Goal: Find specific page/section

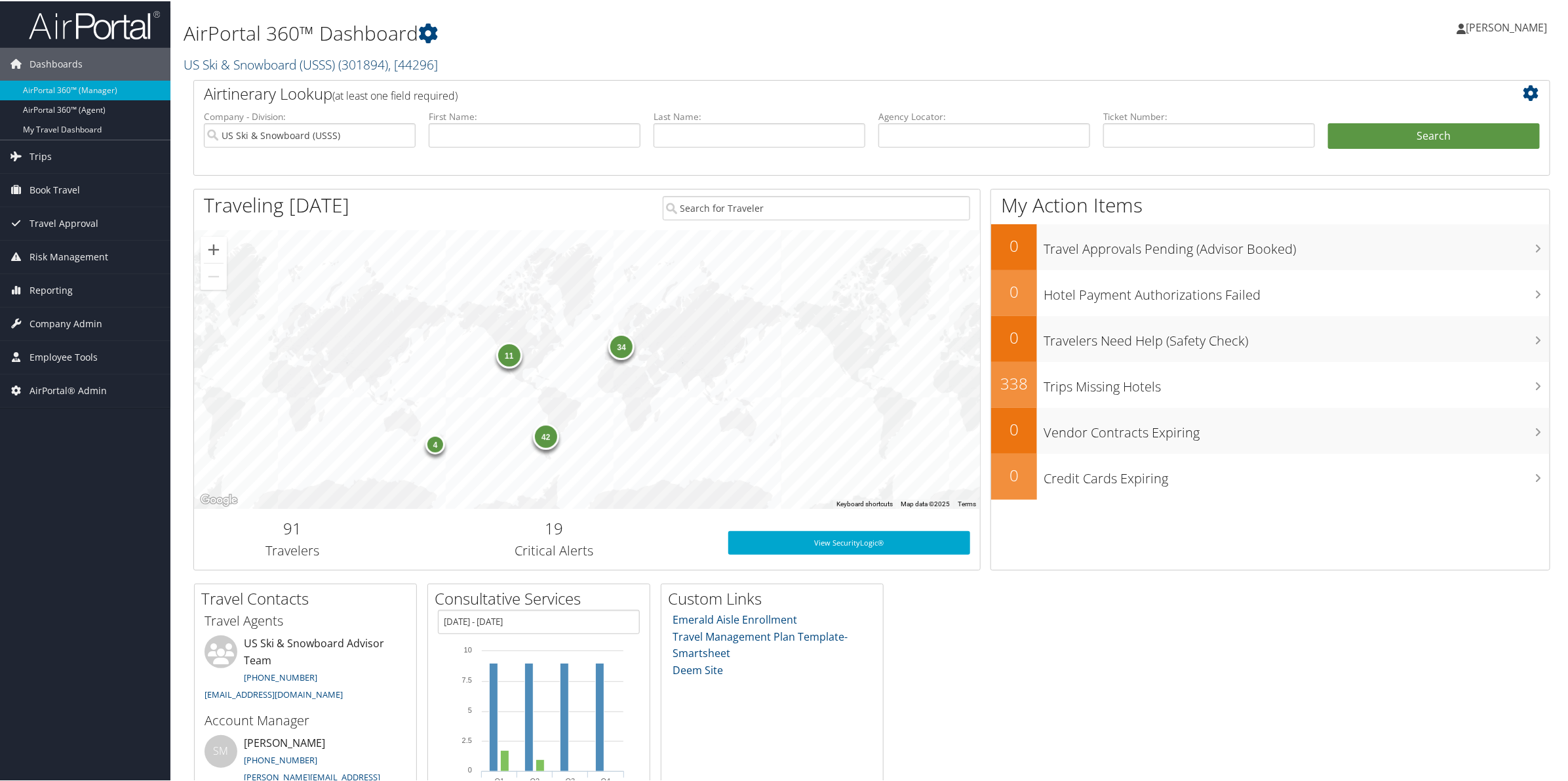
click at [250, 61] on link "US Ski & Snowboard (USSS) ( 301894 ) , [ 44296 ]" at bounding box center [310, 63] width 254 height 17
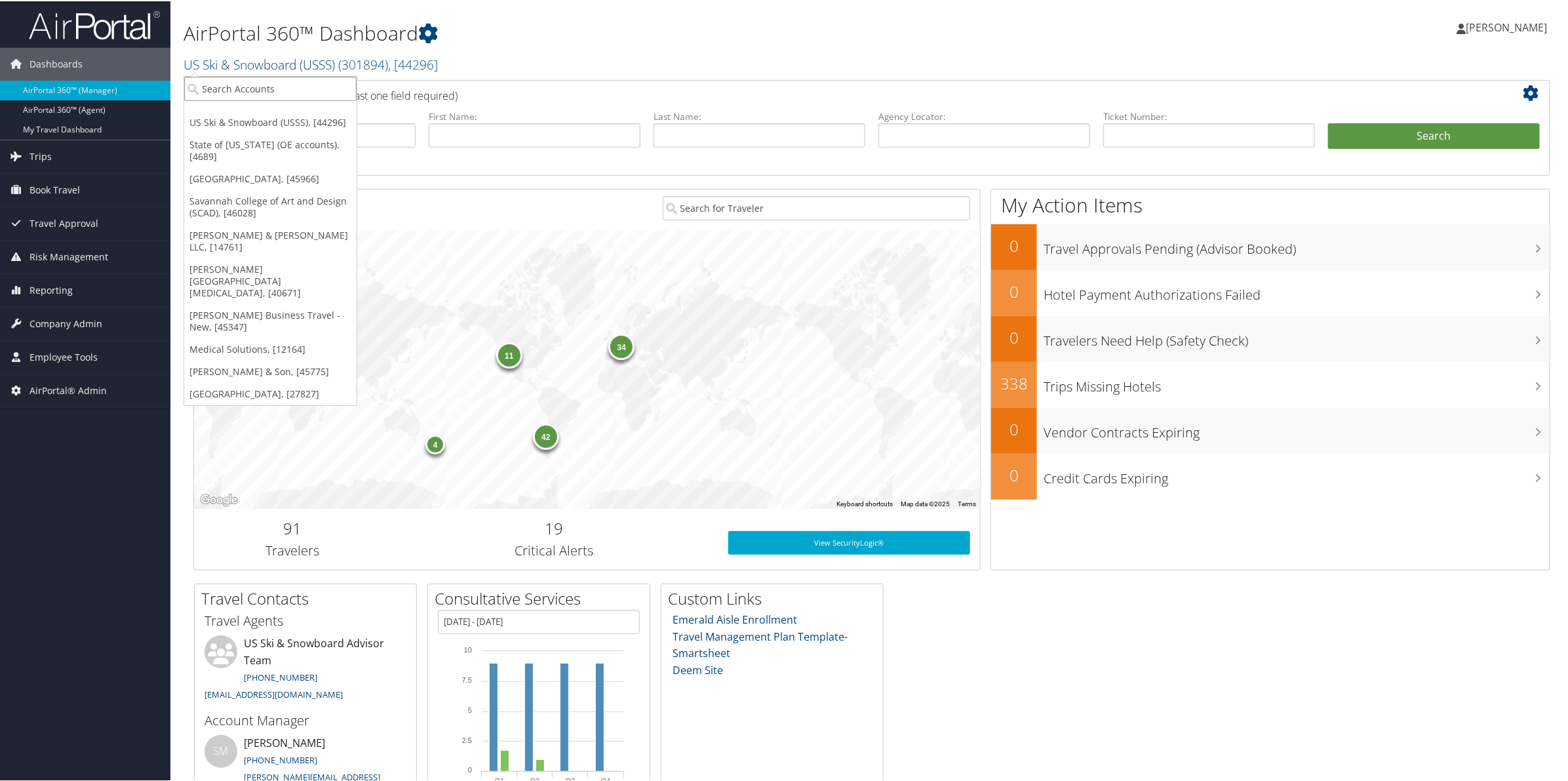
click at [244, 86] on input "search" at bounding box center [270, 87] width 172 height 24
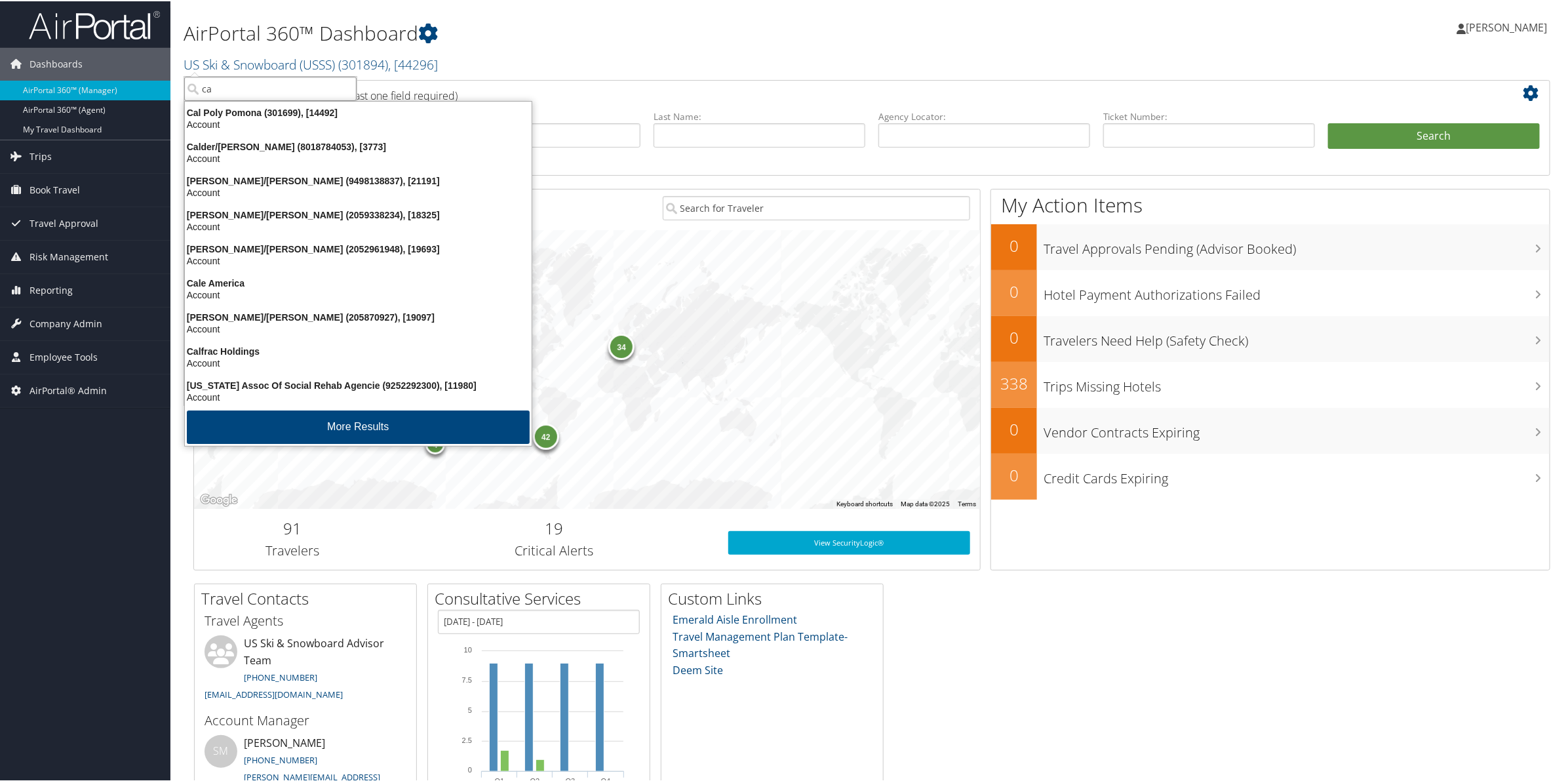
type input "c"
type input "usc"
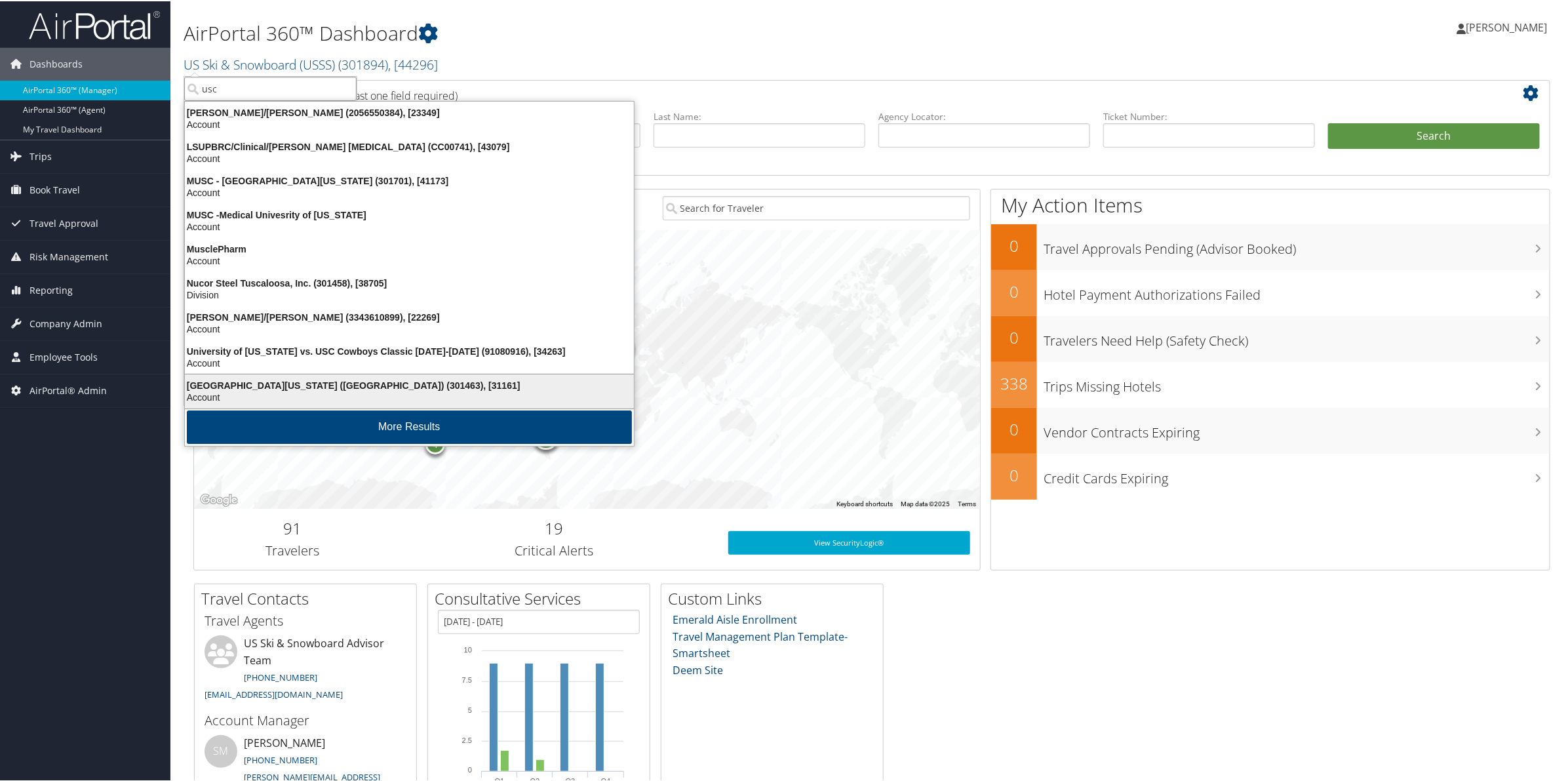
click at [335, 389] on div "University of Southern California (USC) (301463), [31161]" at bounding box center [409, 384] width 465 height 12
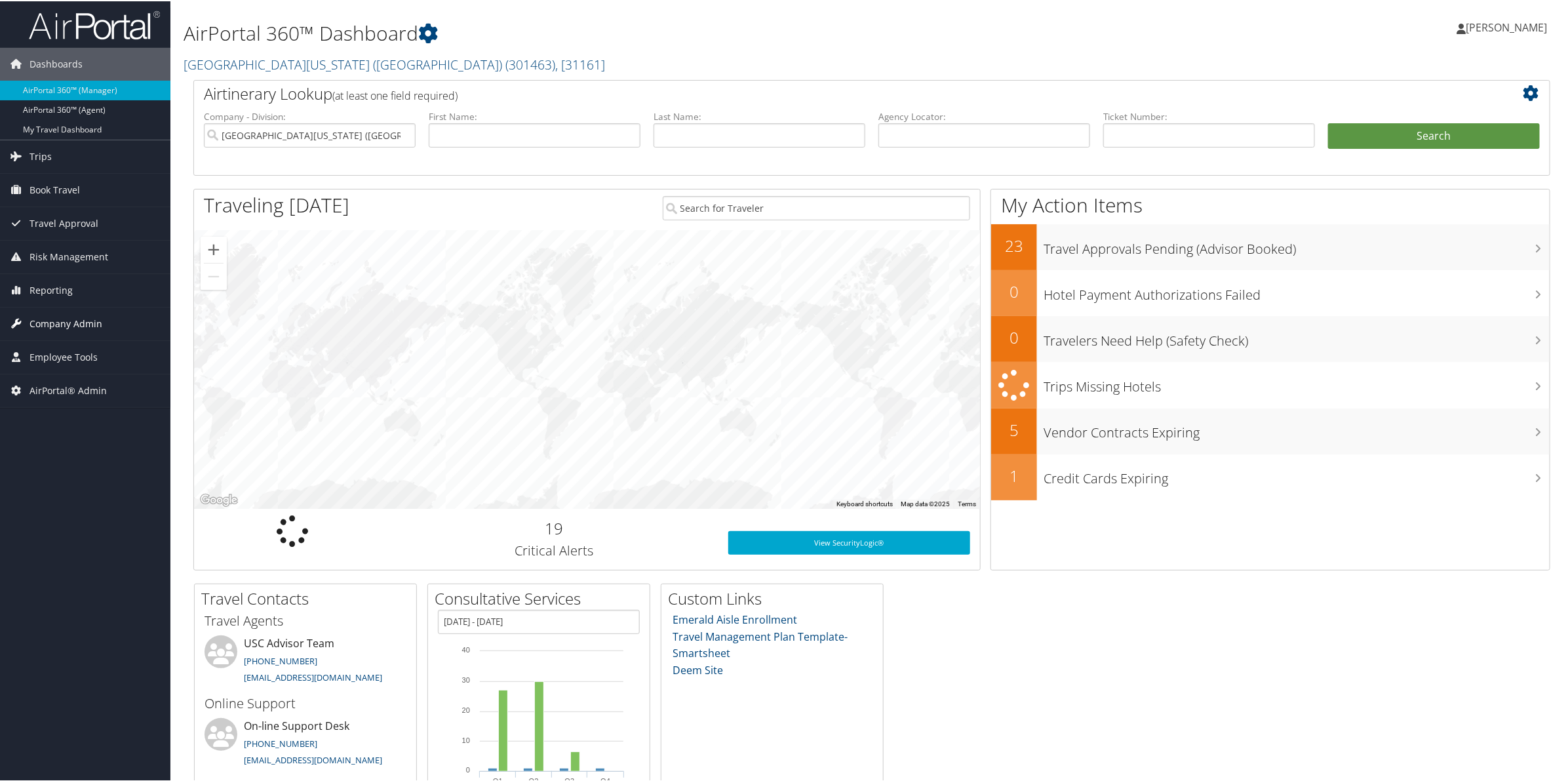
click at [44, 319] on span "Company Admin" at bounding box center [66, 322] width 73 height 33
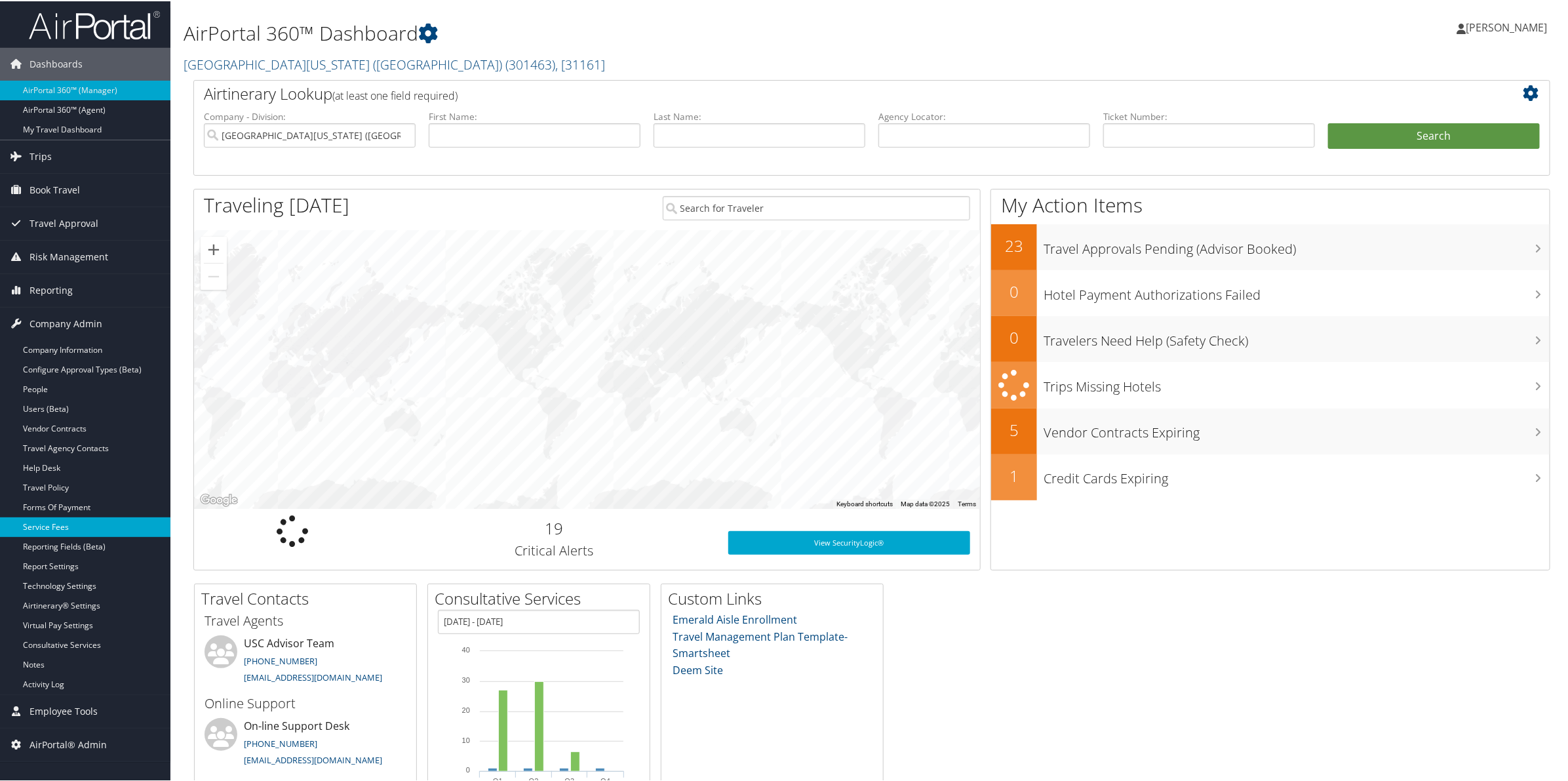
click at [55, 521] on link "Service Fees" at bounding box center [85, 526] width 170 height 20
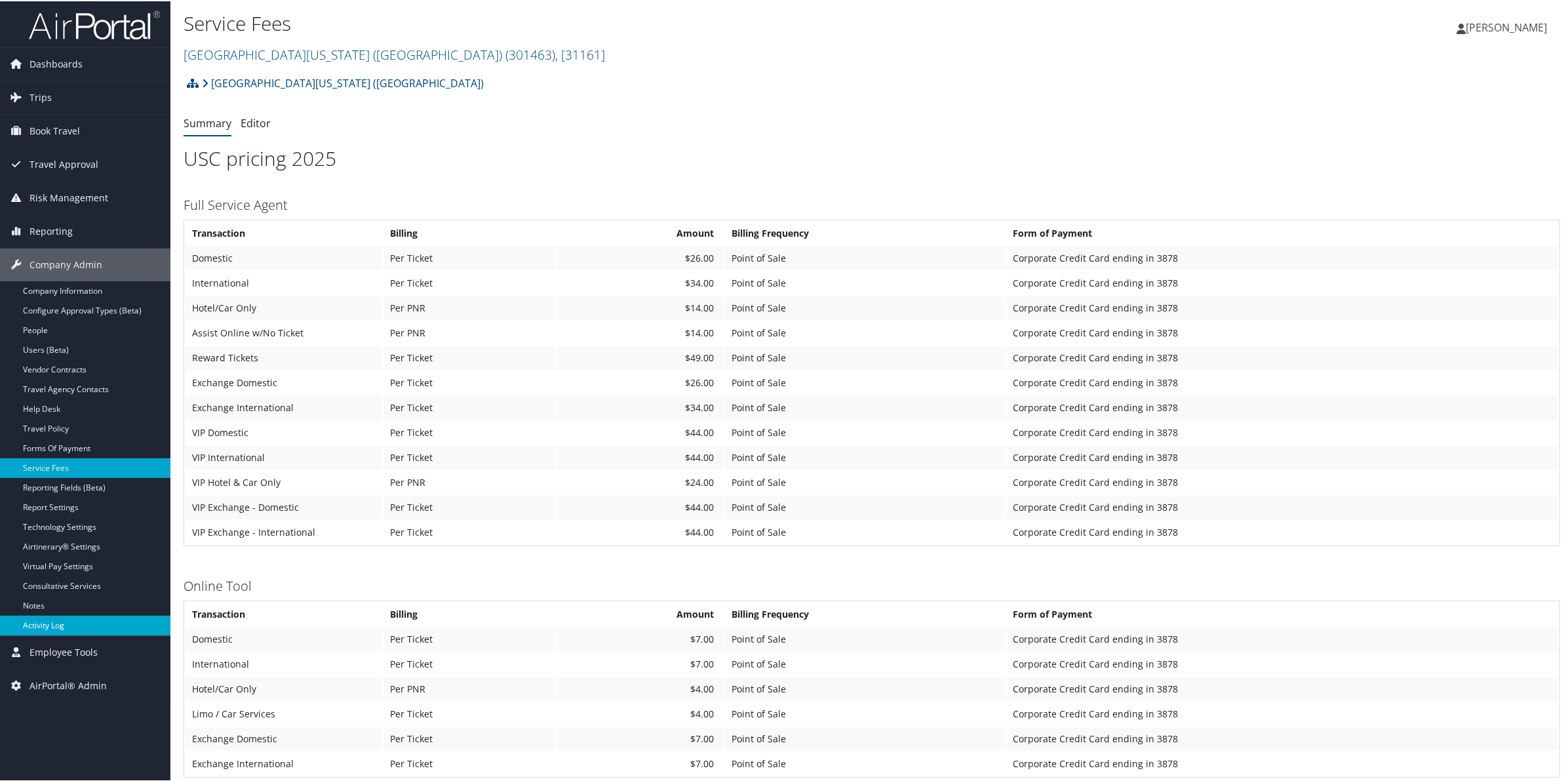
click at [51, 627] on link "Activity Log" at bounding box center [85, 624] width 170 height 20
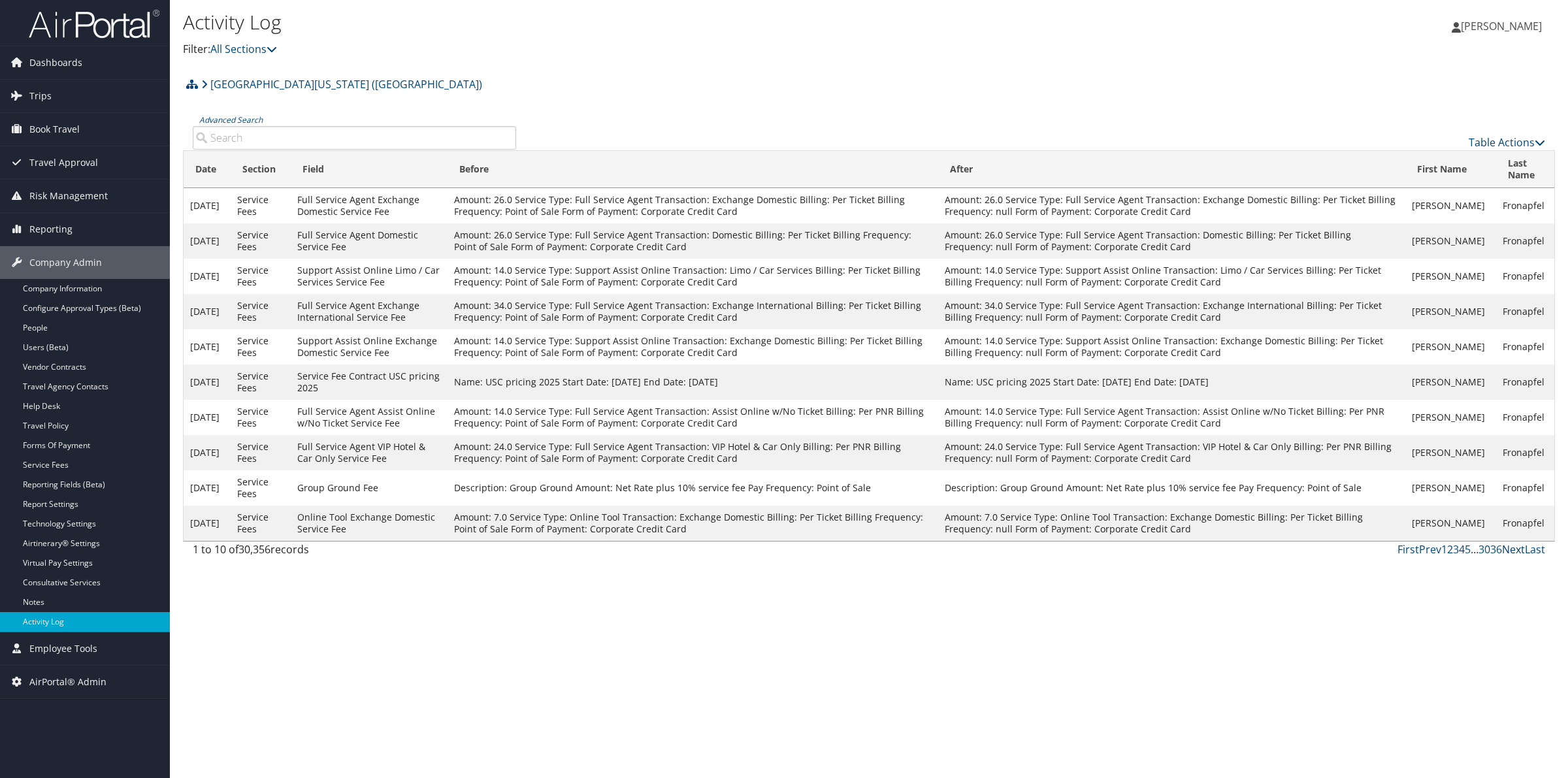
click at [1510, 552] on link "Next" at bounding box center [1514, 549] width 23 height 14
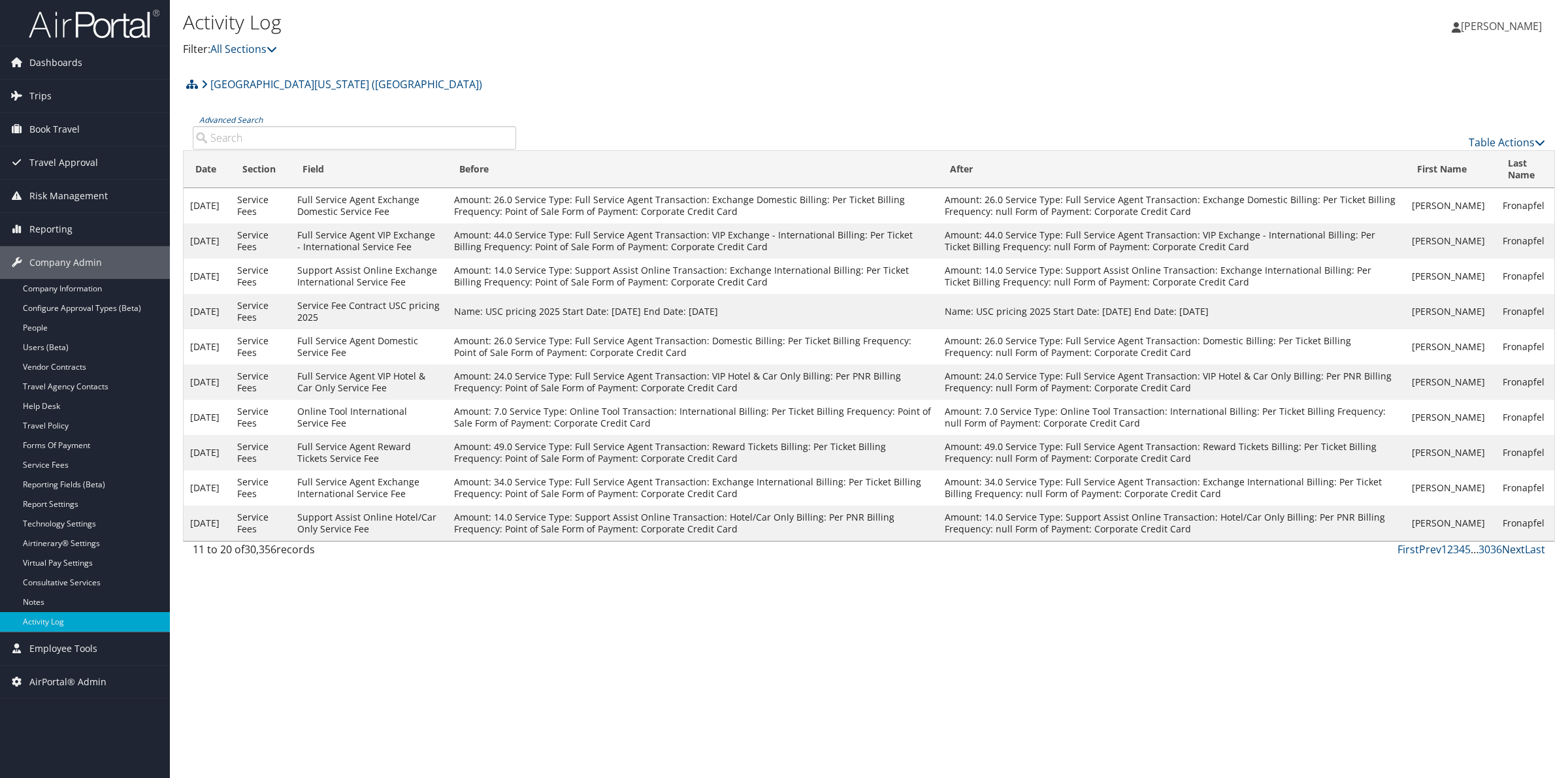
click at [1510, 552] on link "Next" at bounding box center [1514, 549] width 23 height 14
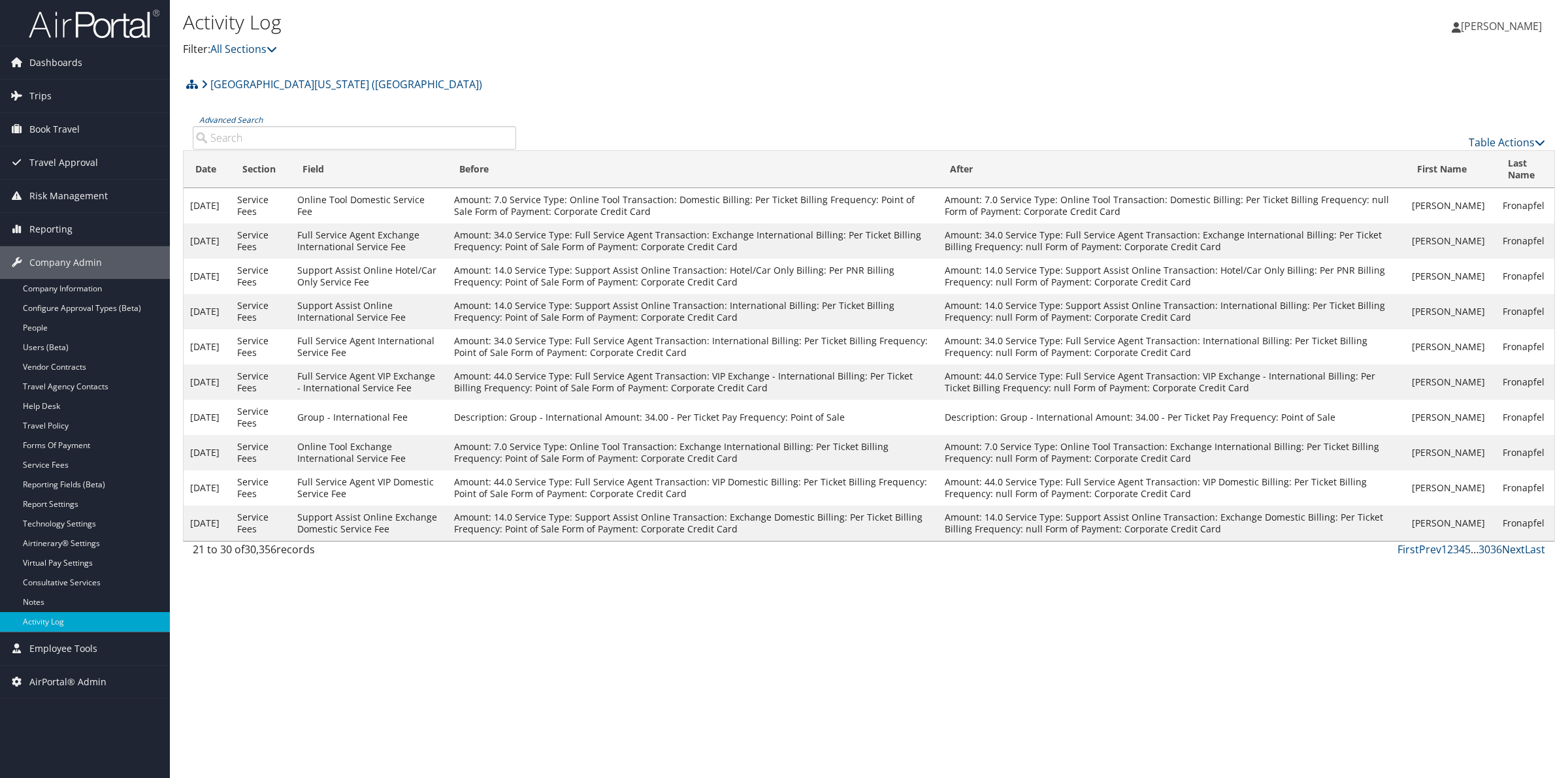
click at [1513, 551] on link "Next" at bounding box center [1514, 549] width 23 height 14
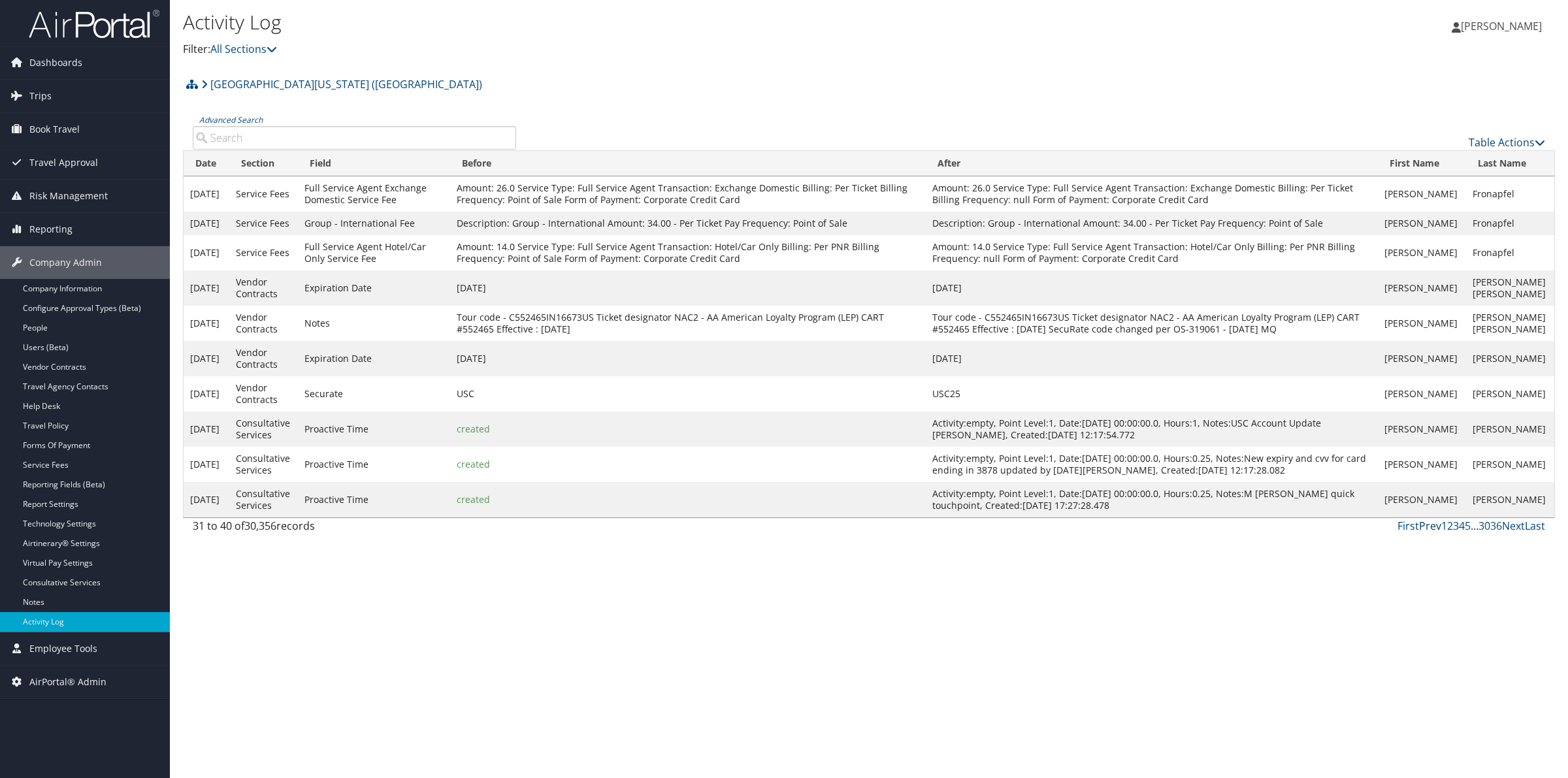
click at [1428, 533] on link "Prev" at bounding box center [1430, 526] width 22 height 14
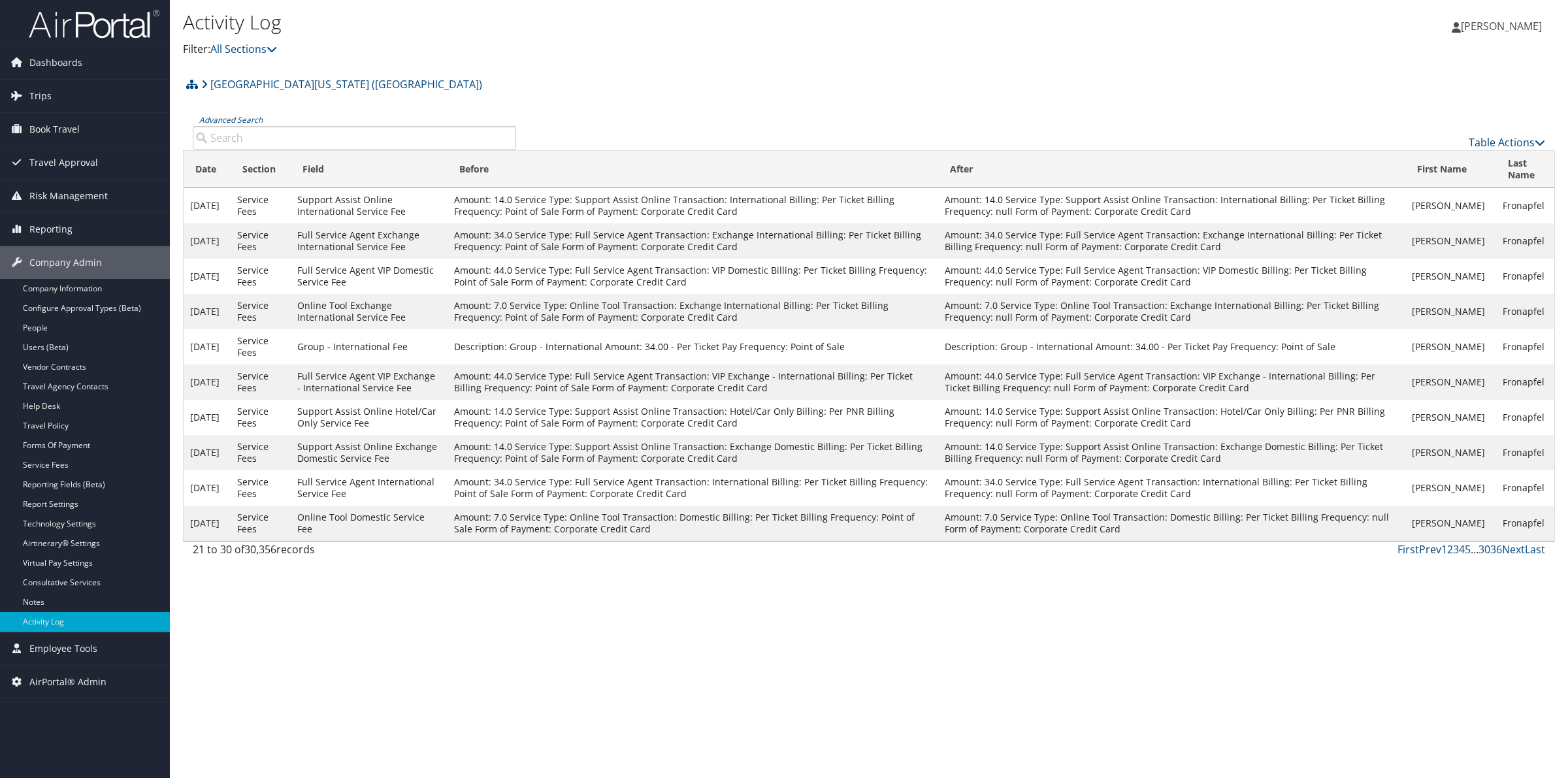
click at [1427, 550] on link "Prev" at bounding box center [1430, 549] width 22 height 14
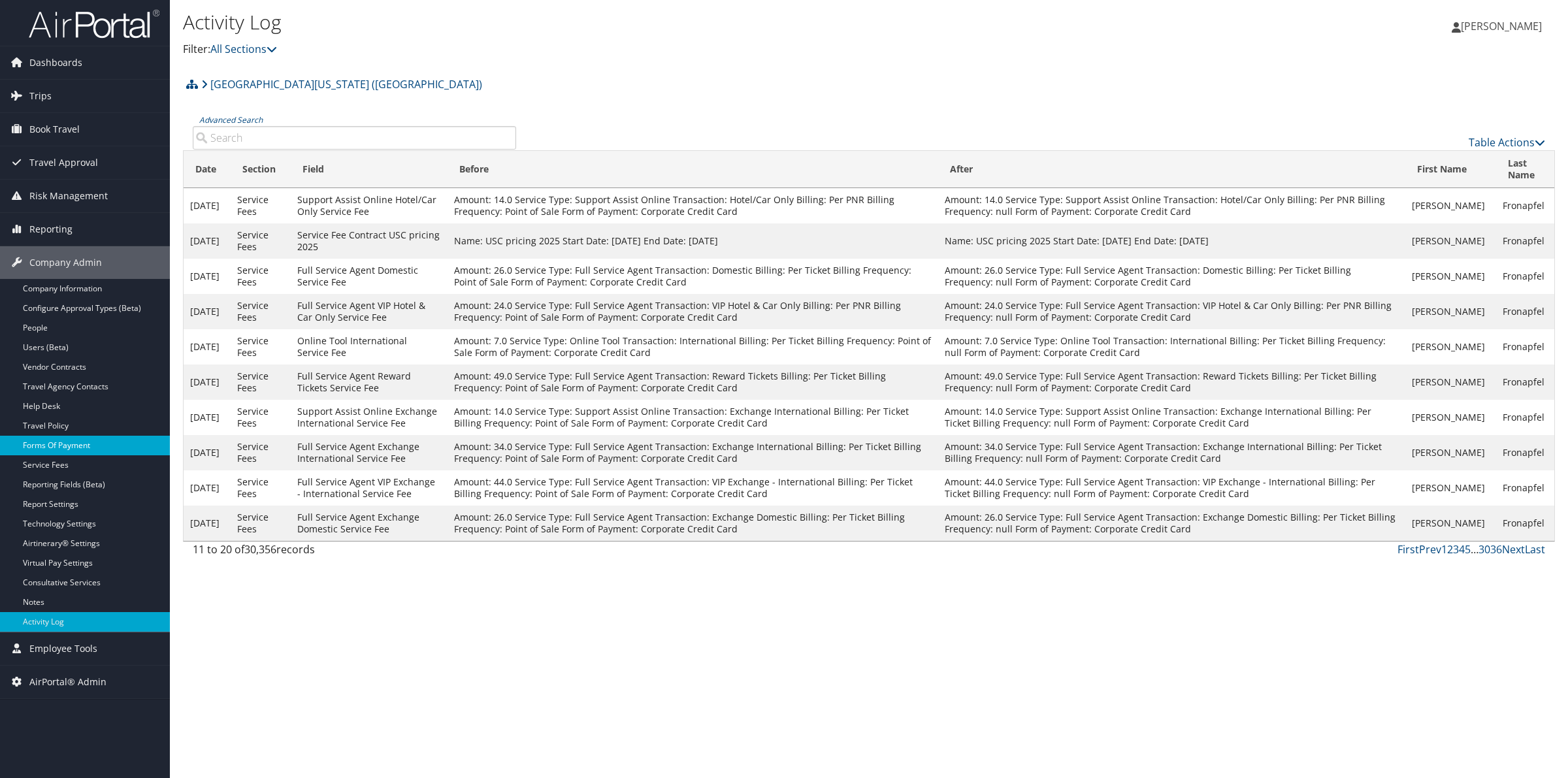
click at [49, 446] on link "Forms Of Payment" at bounding box center [85, 445] width 170 height 20
